Goal: Transaction & Acquisition: Purchase product/service

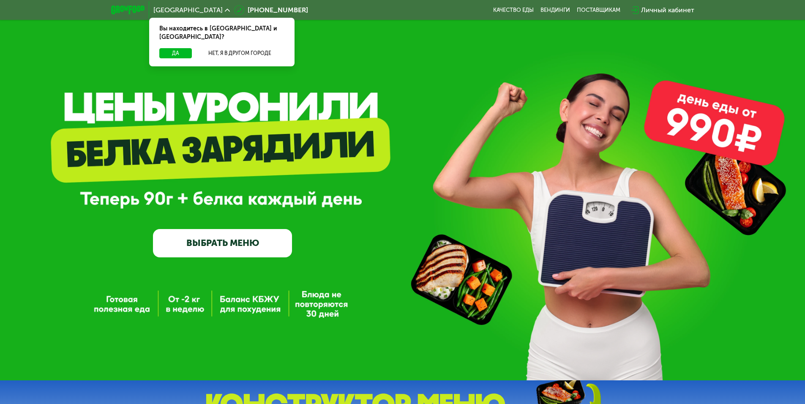
click at [672, 5] on div "Личный кабинет" at bounding box center [667, 10] width 53 height 10
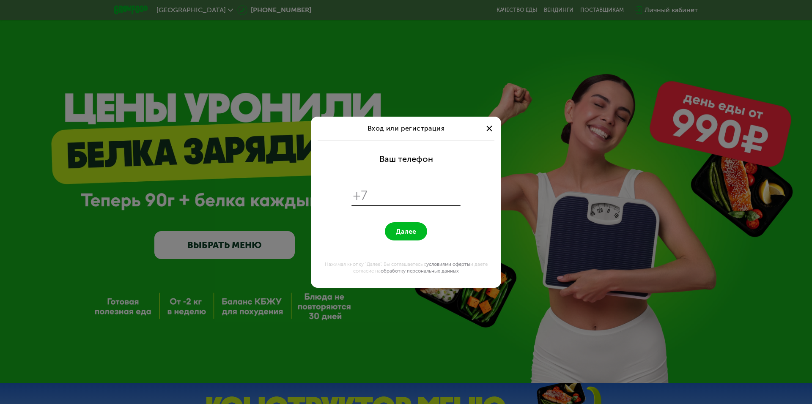
click at [418, 201] on input "tel" at bounding box center [415, 196] width 87 height 16
type input "**********"
click at [409, 236] on button "Далее" at bounding box center [406, 231] width 42 height 18
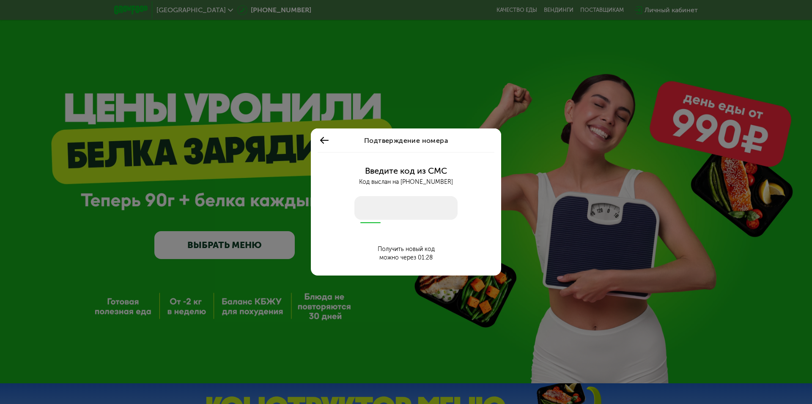
click at [388, 210] on input "number" at bounding box center [405, 208] width 103 height 24
type input "****"
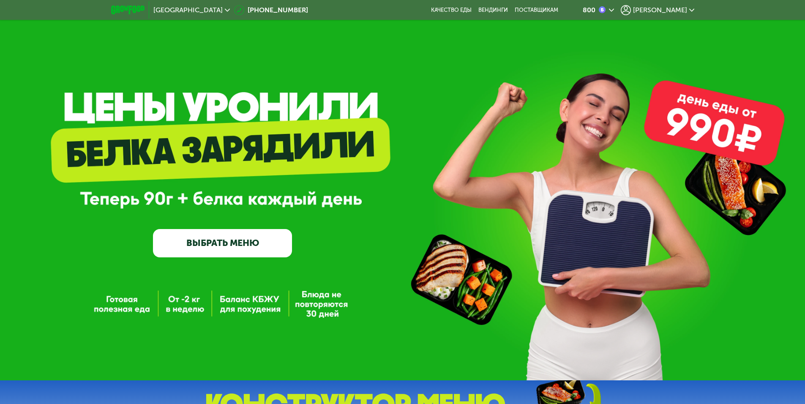
click at [614, 9] on icon at bounding box center [611, 10] width 5 height 5
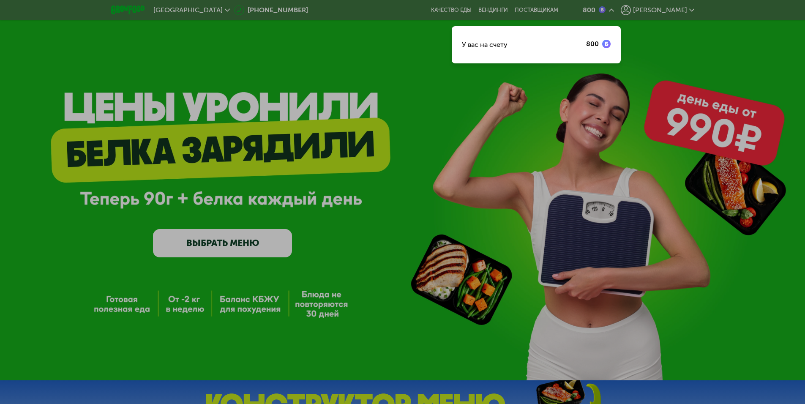
click at [516, 93] on div at bounding box center [402, 202] width 805 height 404
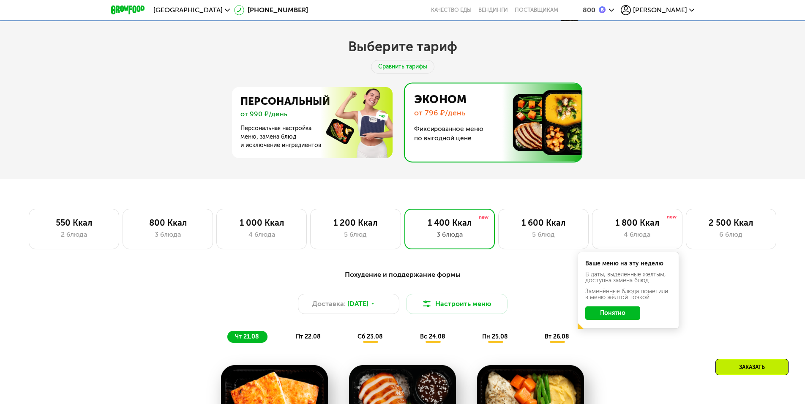
scroll to position [338, 0]
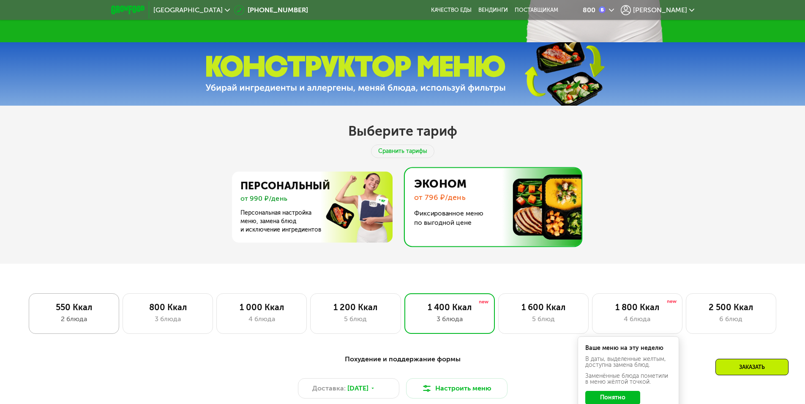
click at [71, 324] on div "2 блюда" at bounding box center [74, 319] width 73 height 10
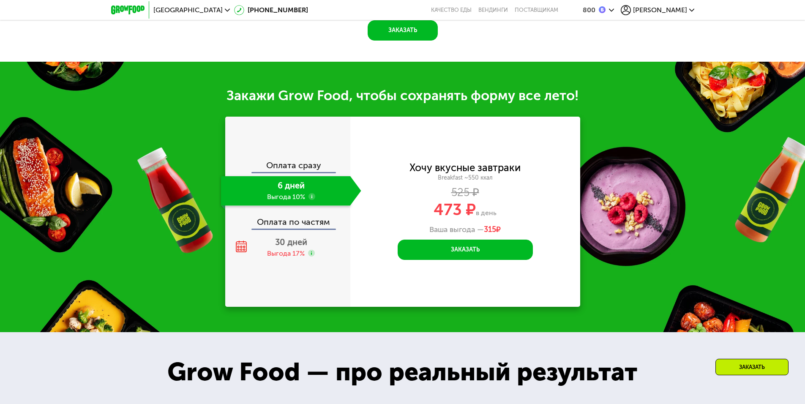
scroll to position [888, 0]
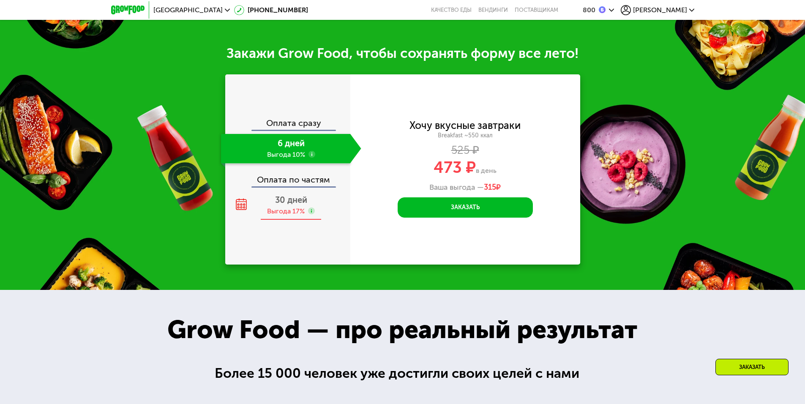
click at [285, 216] on div "Выгода 17%" at bounding box center [286, 211] width 38 height 9
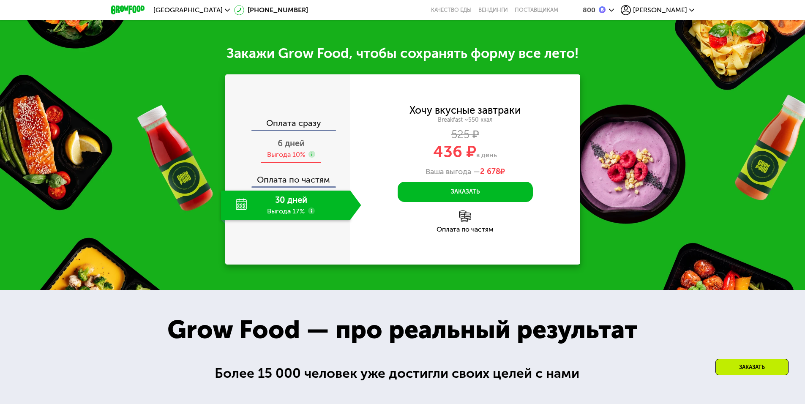
click at [295, 159] on div "Выгода 10%" at bounding box center [286, 154] width 38 height 9
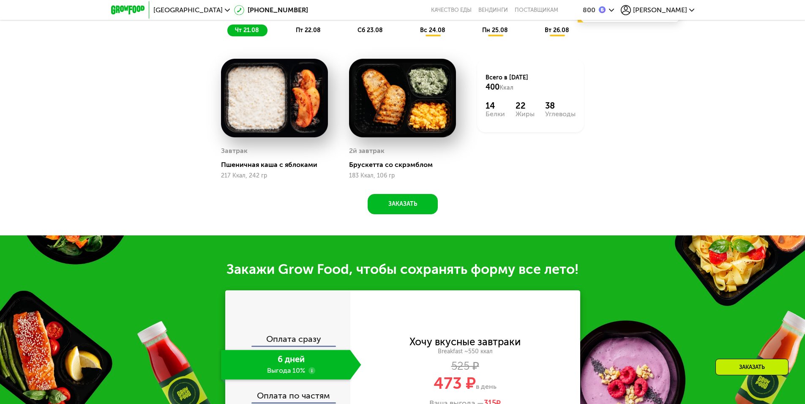
scroll to position [676, 0]
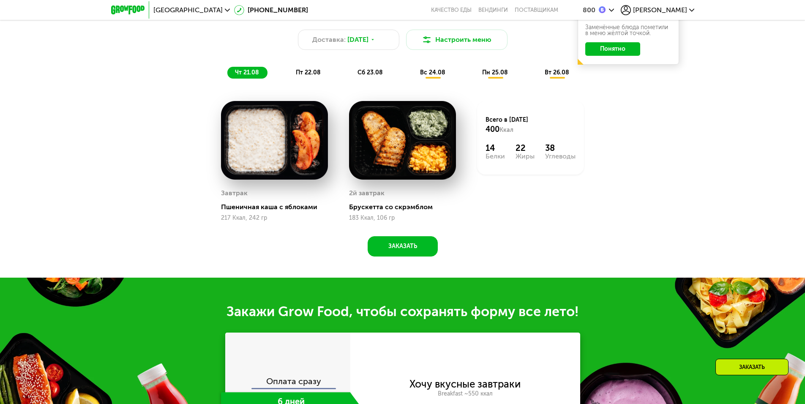
click at [350, 79] on div "пт 22.08" at bounding box center [370, 73] width 41 height 12
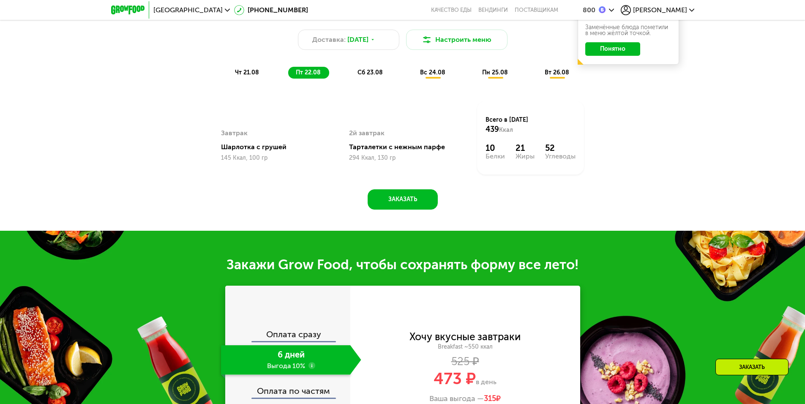
scroll to position [549, 0]
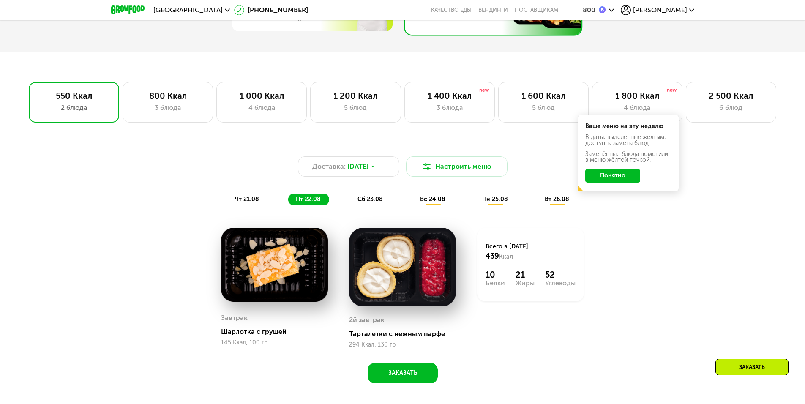
click at [626, 180] on button "Понятно" at bounding box center [612, 176] width 55 height 14
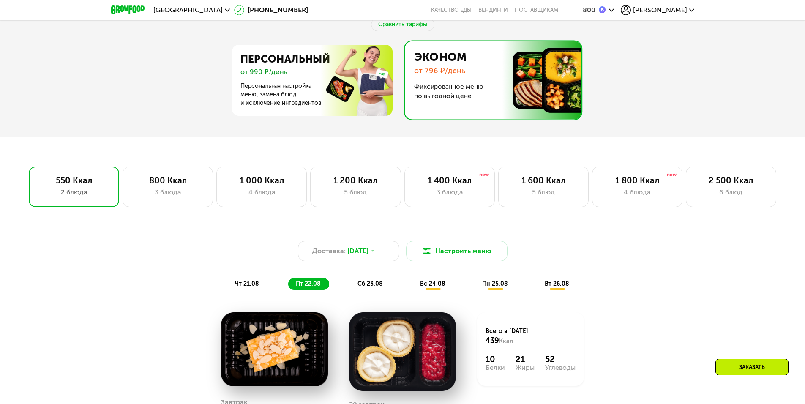
scroll to position [423, 0]
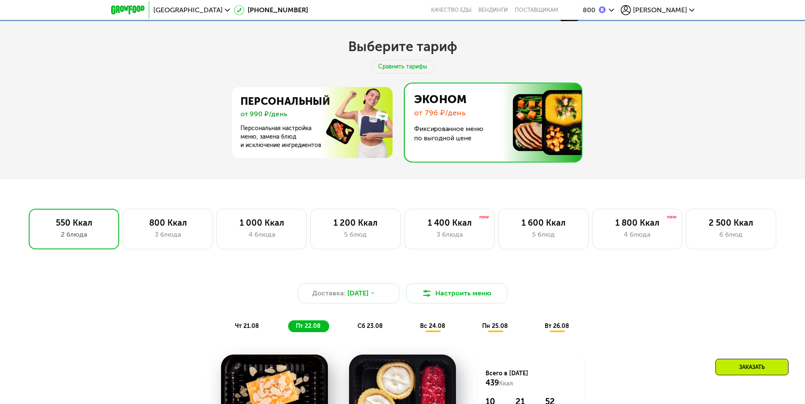
click at [481, 114] on img at bounding box center [490, 122] width 181 height 78
click at [161, 236] on div "3 блюда" at bounding box center [167, 235] width 73 height 10
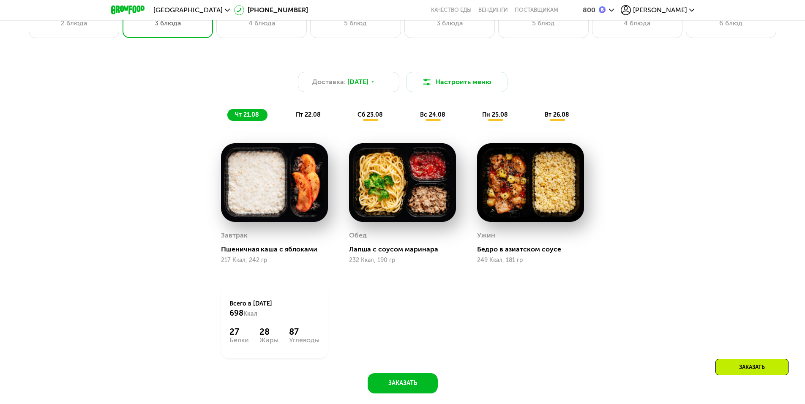
scroll to position [592, 0]
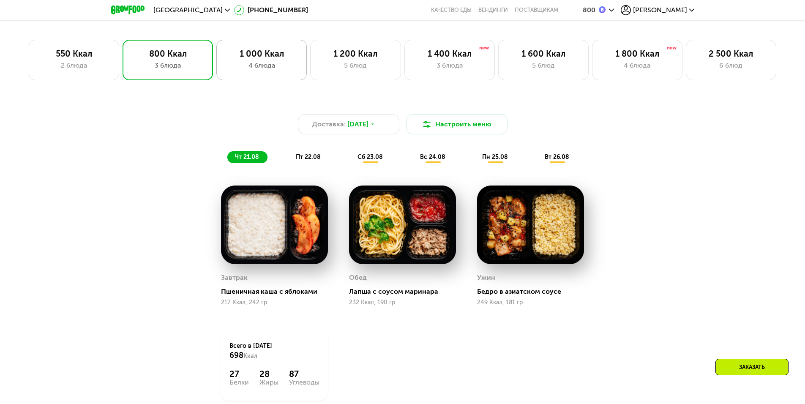
click at [271, 71] on div "4 блюда" at bounding box center [261, 65] width 73 height 10
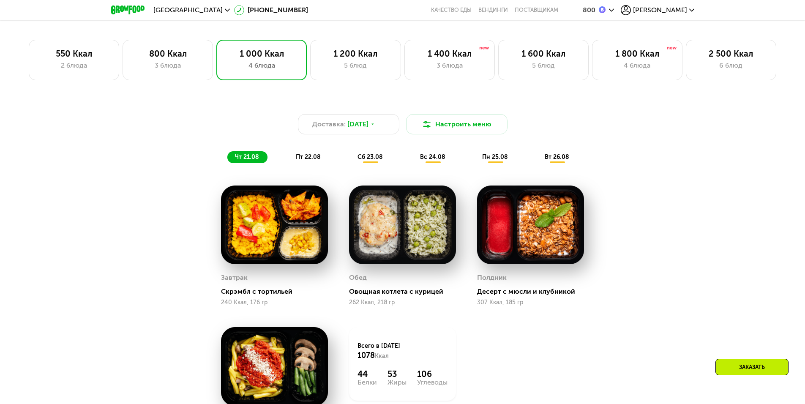
scroll to position [549, 0]
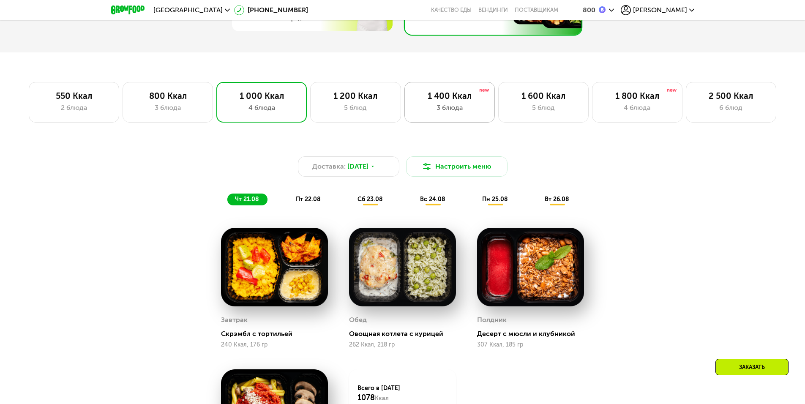
click at [449, 106] on div "3 блюда" at bounding box center [449, 108] width 73 height 10
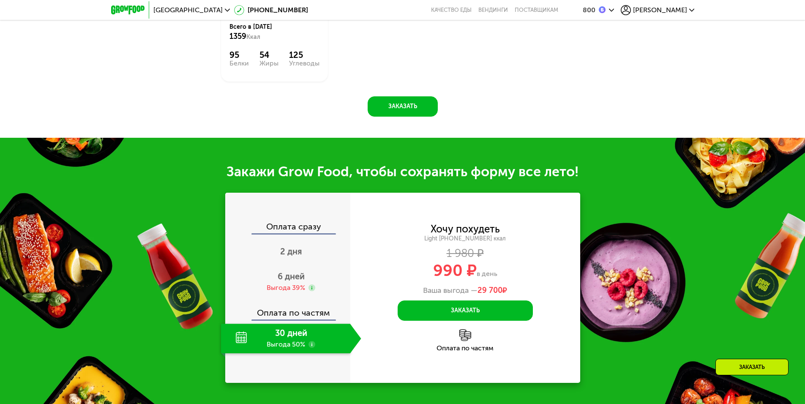
scroll to position [972, 0]
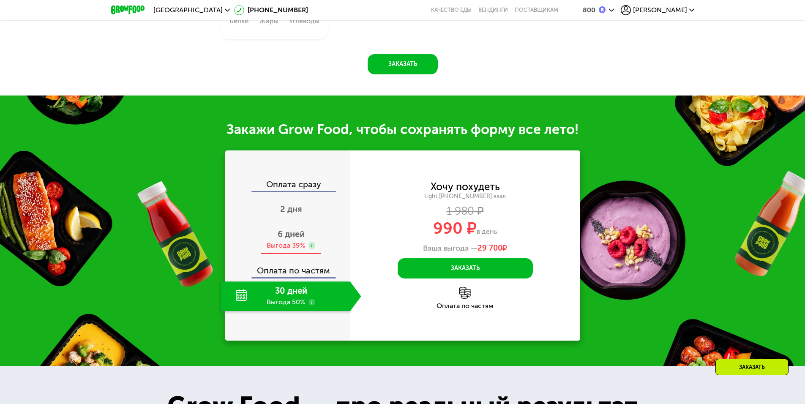
click at [288, 232] on span "6 дней" at bounding box center [291, 234] width 27 height 10
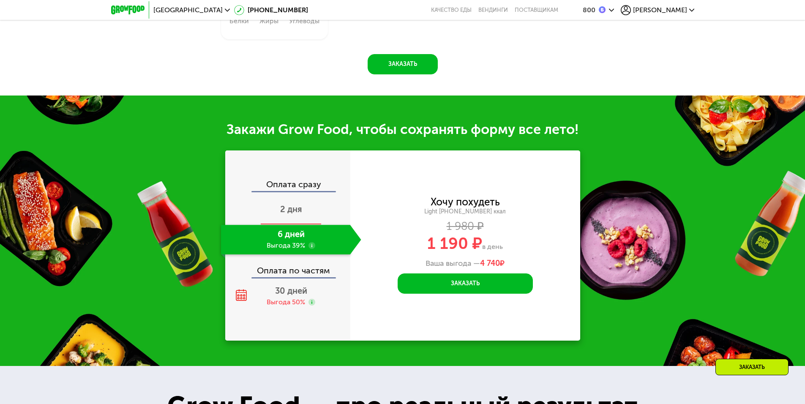
click at [306, 206] on div "2 дня" at bounding box center [291, 210] width 140 height 30
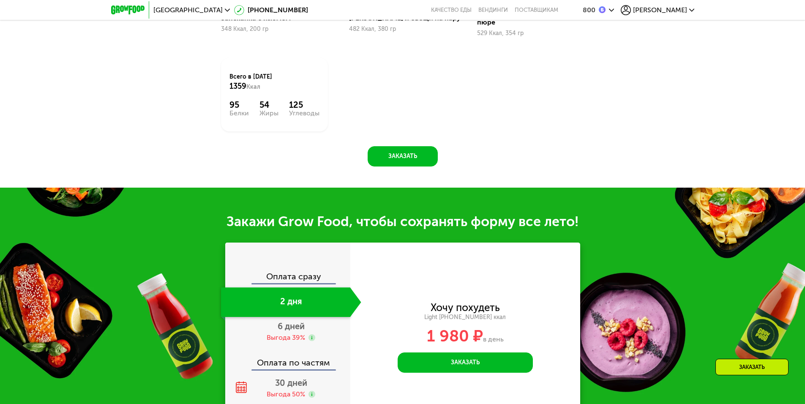
scroll to position [1007, 0]
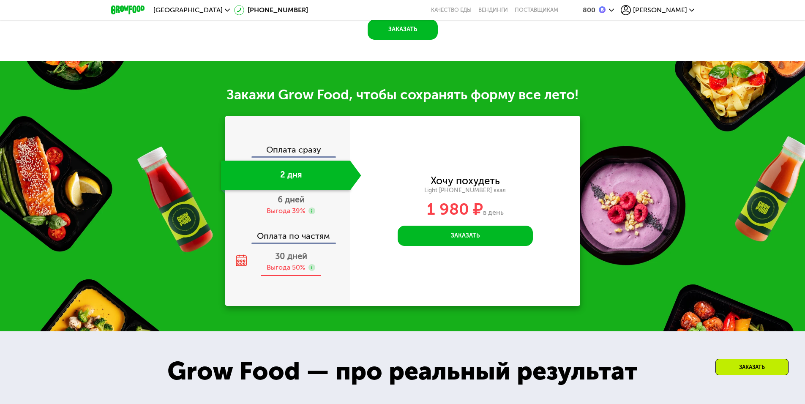
click at [286, 263] on div "Выгода 50%" at bounding box center [286, 267] width 38 height 9
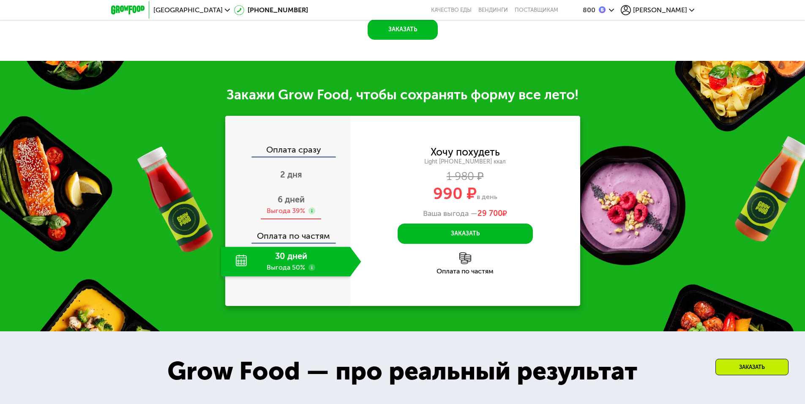
click at [292, 206] on div "Выгода 39%" at bounding box center [286, 210] width 38 height 9
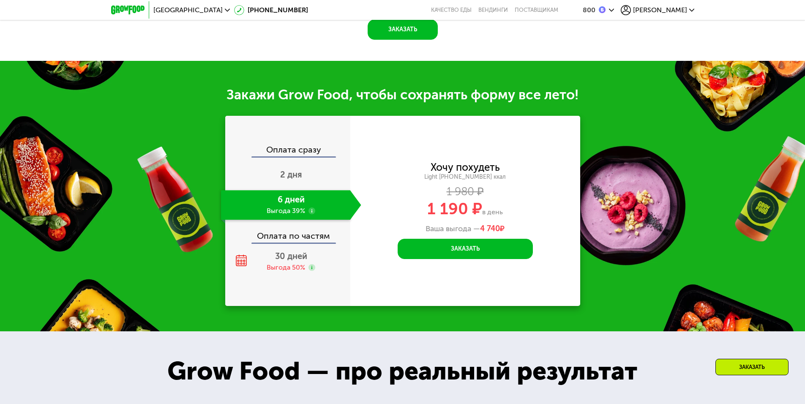
click at [296, 147] on div "Оплата сразу" at bounding box center [288, 150] width 124 height 11
click at [297, 161] on div "2 дня" at bounding box center [291, 176] width 140 height 30
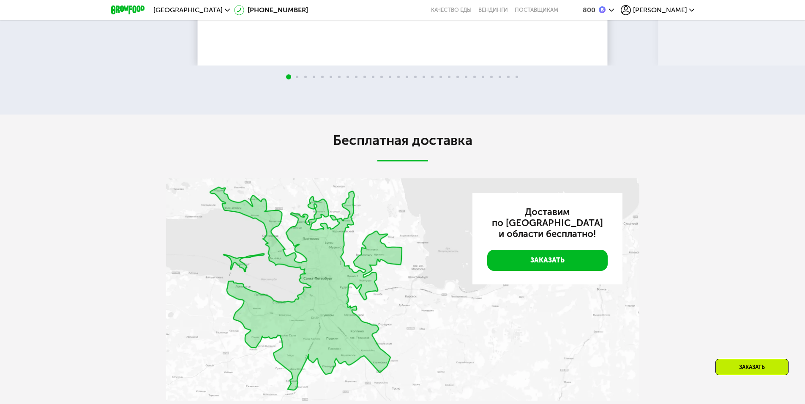
scroll to position [1725, 0]
